Goal: Find specific page/section: Find specific page/section

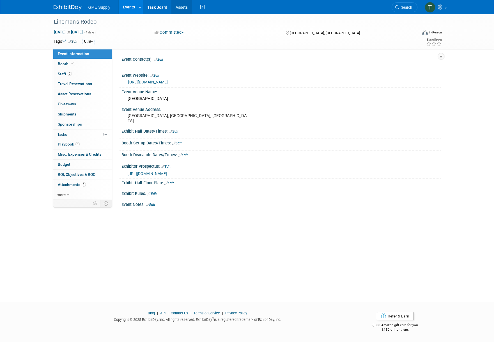
click at [181, 7] on link "Assets" at bounding box center [181, 7] width 20 height 14
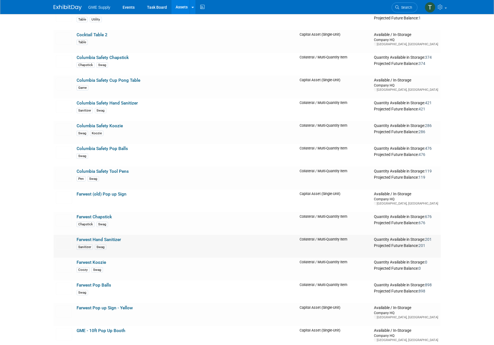
scroll to position [260, 0]
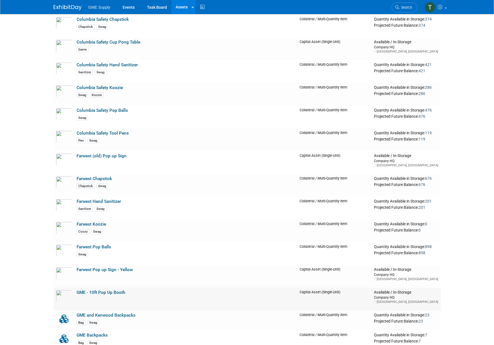
click at [97, 291] on link "GME - 10ft Pop Up Booth" at bounding box center [101, 292] width 49 height 5
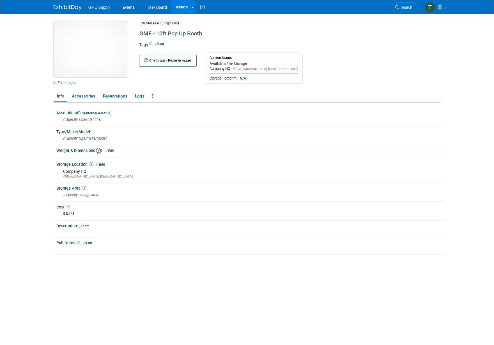
click at [91, 40] on img at bounding box center [91, 49] width 74 height 56
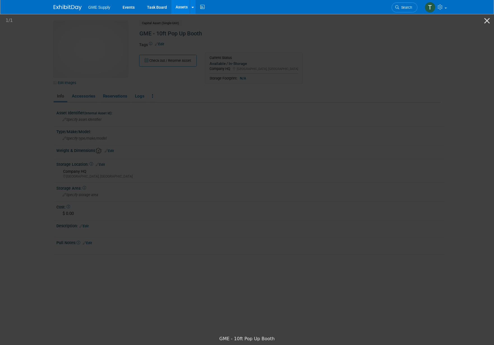
click at [399, 229] on picture at bounding box center [247, 173] width 494 height 320
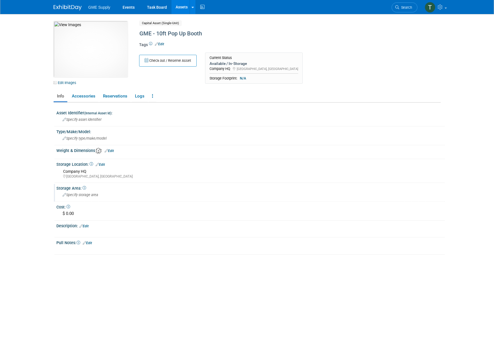
click at [304, 193] on div "Specify storage area" at bounding box center [251, 194] width 380 height 9
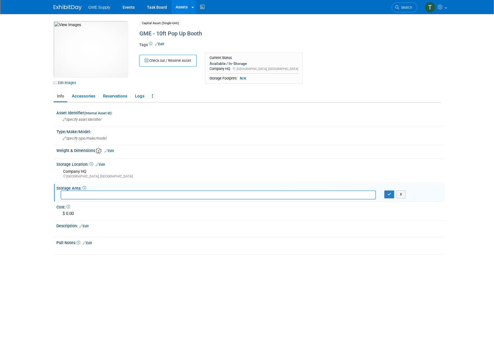
click at [55, 303] on div "10045880-10728725-5a898bbc-1f62-4ee8-adbb-2955a39dacb1.jpg Edit Images Capital …" at bounding box center [247, 179] width 387 height 317
click at [18, 241] on body "GME Supply Events Task Board Assets New Asset Search Assets" at bounding box center [247, 172] width 494 height 345
click at [22, 131] on body "GME Supply Events Task Board Assets New Asset Search Assets" at bounding box center [247, 172] width 494 height 345
click at [467, 118] on body "GME Supply Events Task Board Assets New Asset Search Assets" at bounding box center [247, 172] width 494 height 345
click at [128, 8] on link "Events" at bounding box center [128, 7] width 20 height 14
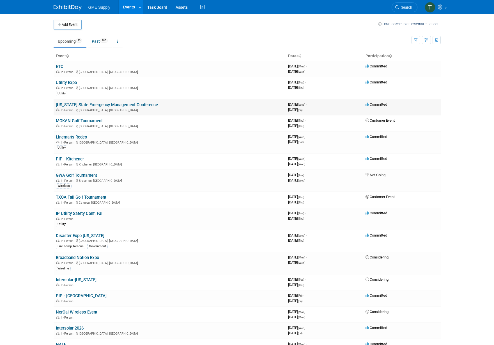
click at [139, 104] on link "Missouri State Emergency Management Conference" at bounding box center [107, 104] width 102 height 5
click at [180, 6] on link "Assets" at bounding box center [181, 7] width 20 height 14
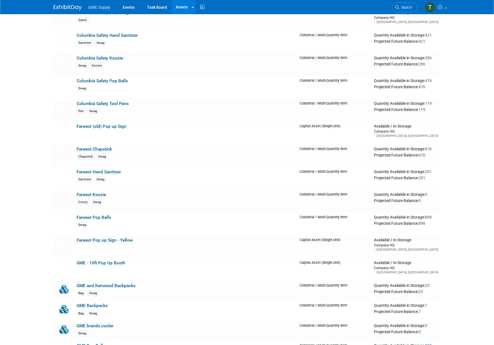
scroll to position [315, 0]
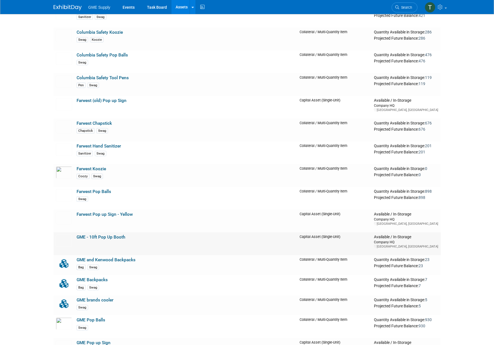
click at [388, 239] on div "Company HQ" at bounding box center [406, 241] width 64 height 5
click at [108, 237] on link "GME - 10ft Pop Up Booth" at bounding box center [101, 236] width 49 height 5
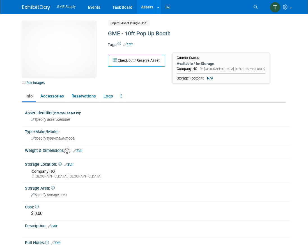
click at [162, 153] on div at bounding box center [157, 154] width 257 height 3
click at [219, 175] on div "[GEOGRAPHIC_DATA], [GEOGRAPHIC_DATA]" at bounding box center [159, 176] width 254 height 5
